Goal: Check status

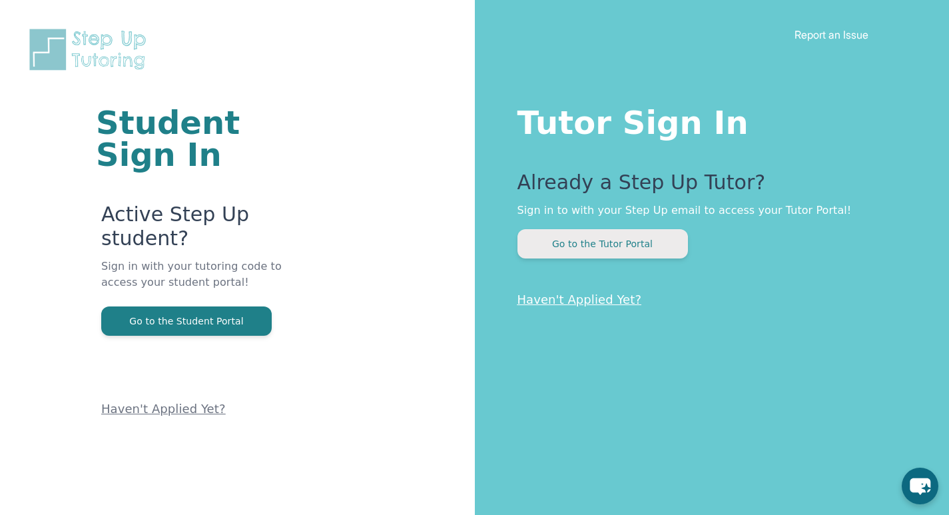
click at [612, 244] on button "Go to the Tutor Portal" at bounding box center [602, 243] width 170 height 29
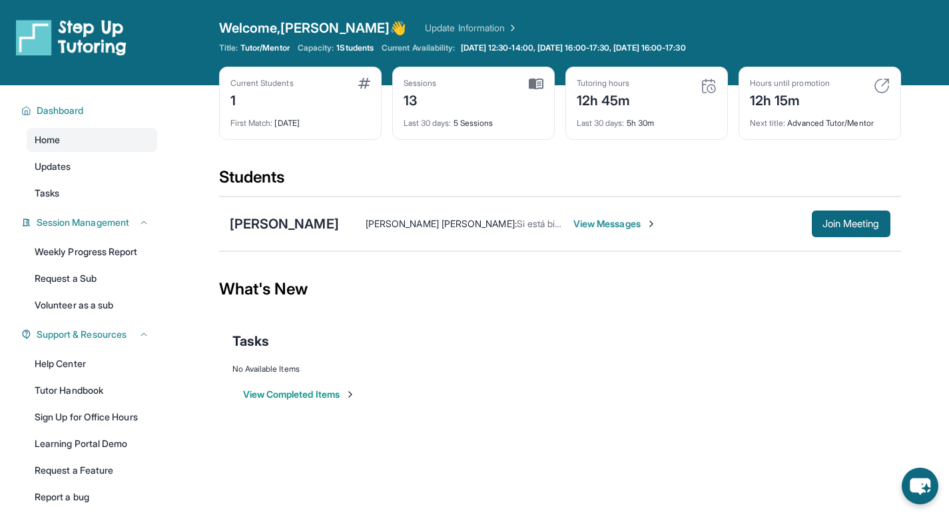
click at [773, 97] on div "12h 15m" at bounding box center [790, 99] width 80 height 21
click at [471, 126] on div "Last 30 days : 5 Sessions" at bounding box center [473, 119] width 140 height 19
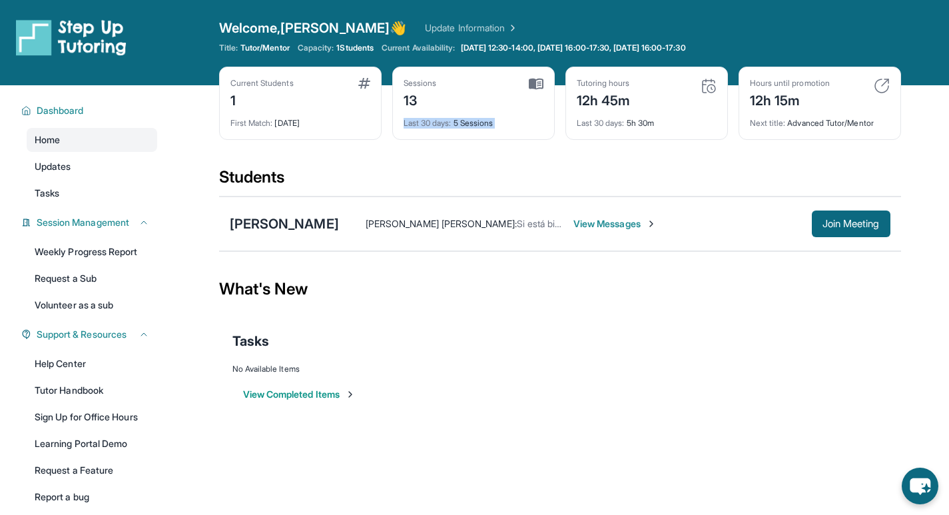
click at [471, 126] on div "Last 30 days : 5 Sessions" at bounding box center [473, 119] width 140 height 19
click at [483, 122] on div "Last 30 days : 5 Sessions" at bounding box center [473, 119] width 140 height 19
